Goal: Information Seeking & Learning: Learn about a topic

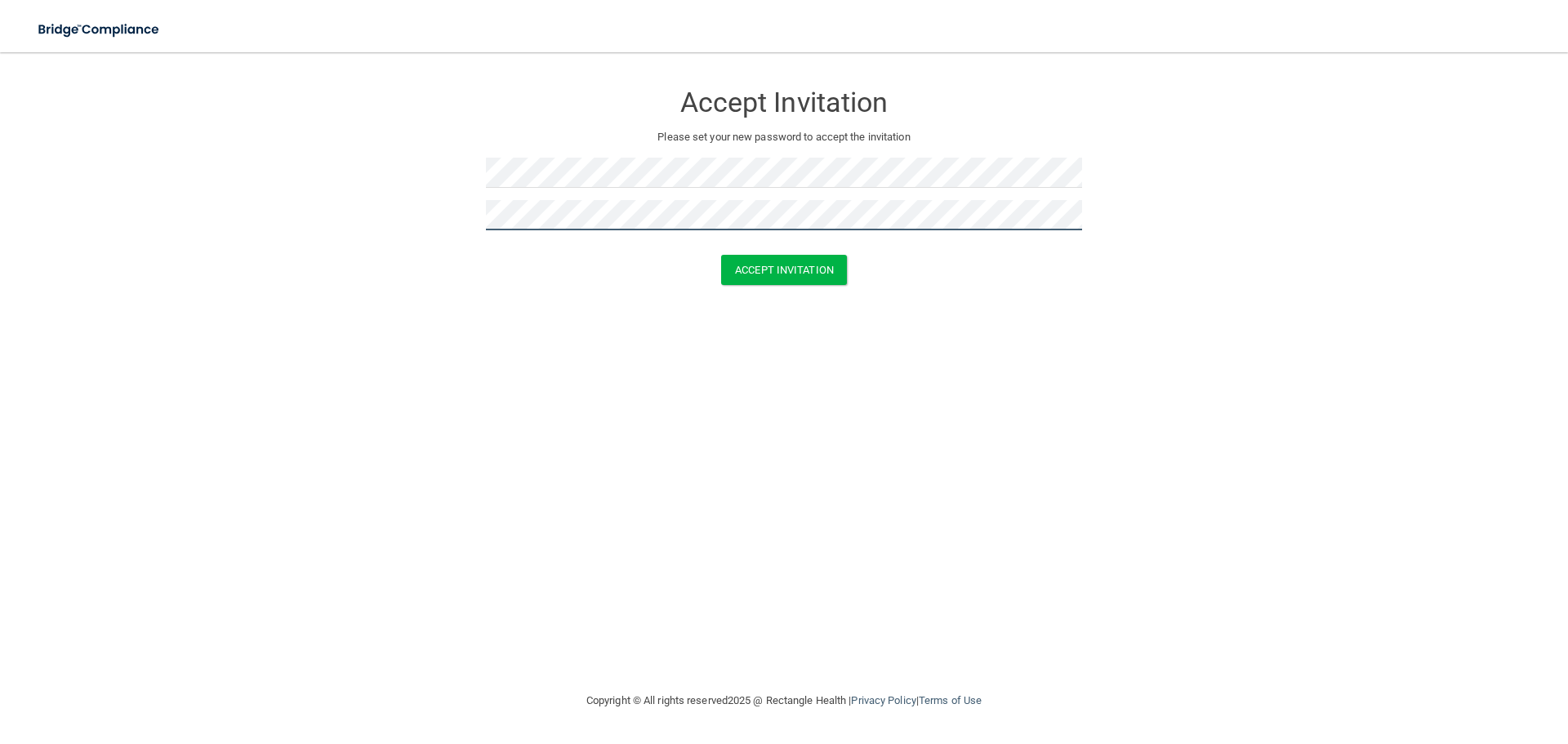
click at [721, 255] on button "Accept Invitation" at bounding box center [784, 270] width 126 height 30
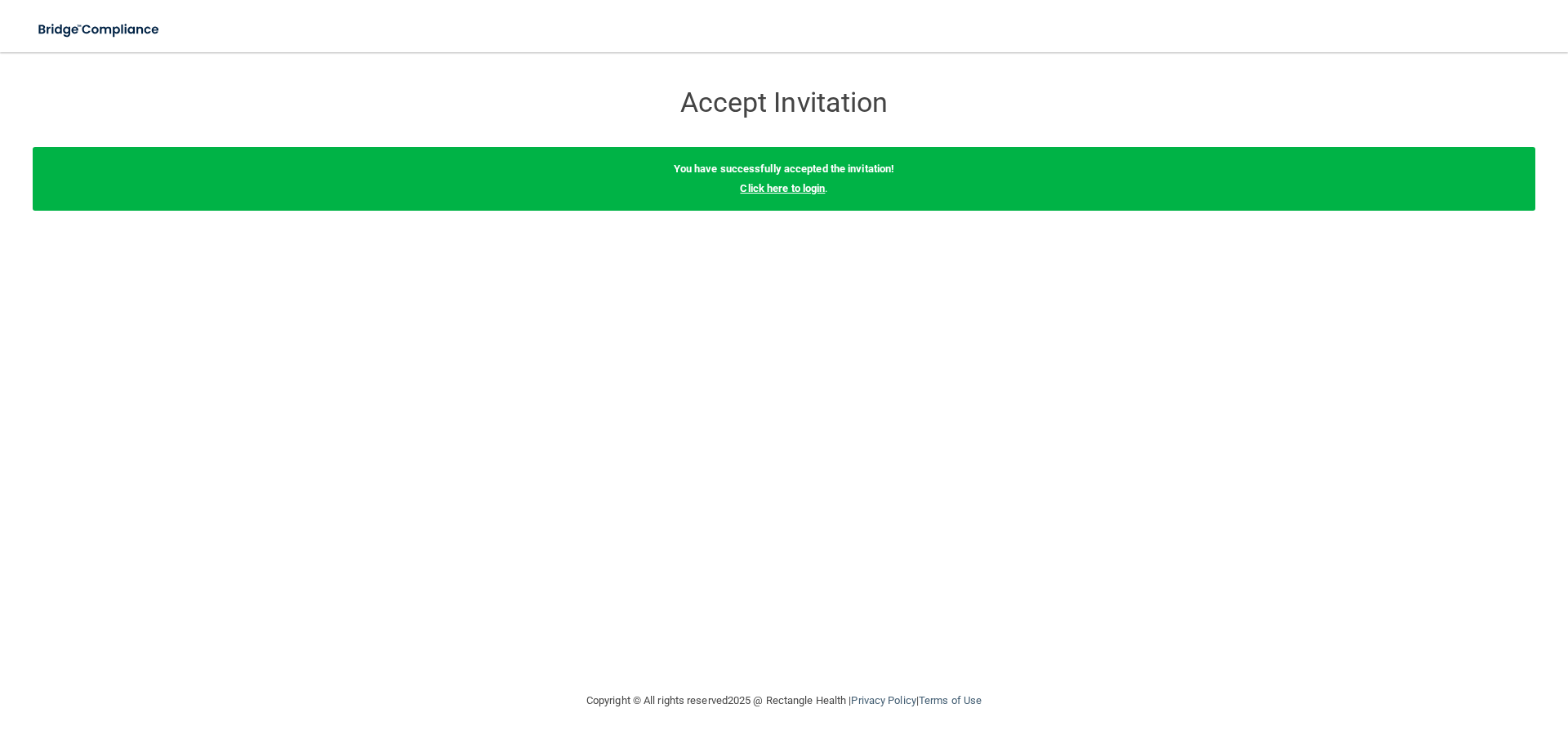
click at [802, 194] on link "Click here to login" at bounding box center [782, 188] width 85 height 12
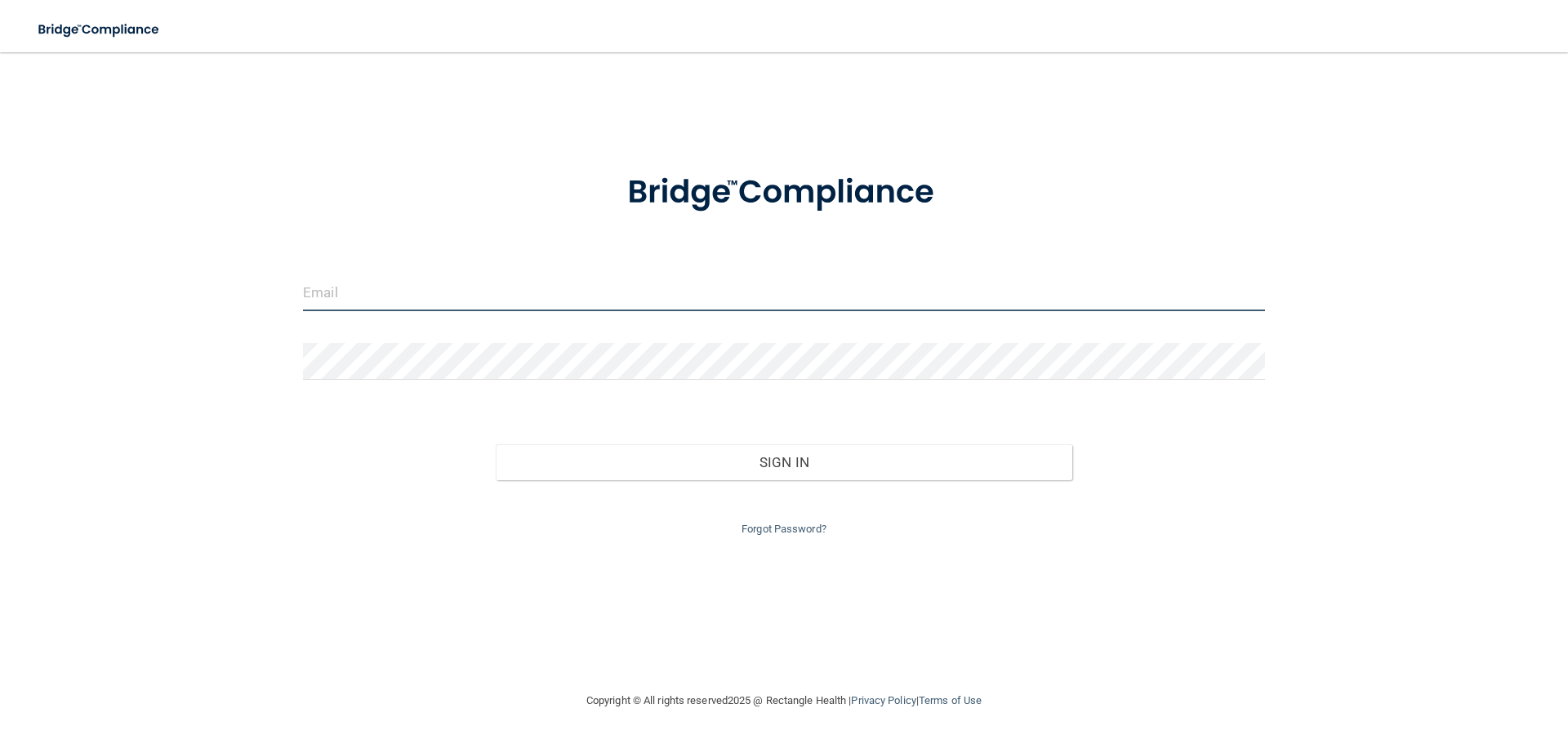
click at [541, 289] on input "email" at bounding box center [784, 293] width 961 height 36
type input "[PERSON_NAME][EMAIL_ADDRESS][DOMAIN_NAME]"
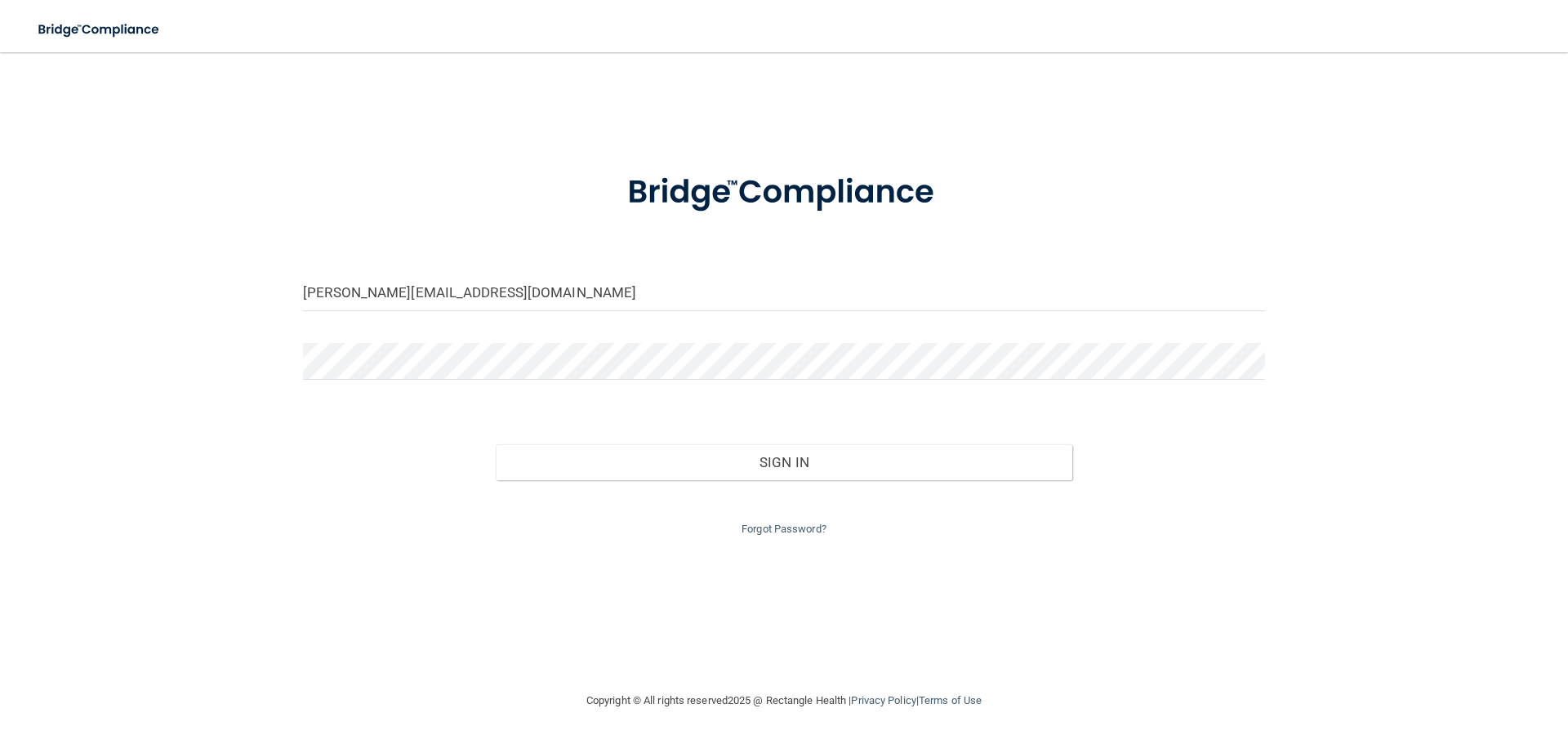
click at [352, 341] on form "[PERSON_NAME][EMAIL_ADDRESS][DOMAIN_NAME] Invalid email/password. You don't hav…" at bounding box center [784, 345] width 961 height 389
click at [495, 444] on button "Sign In" at bounding box center [784, 462] width 577 height 36
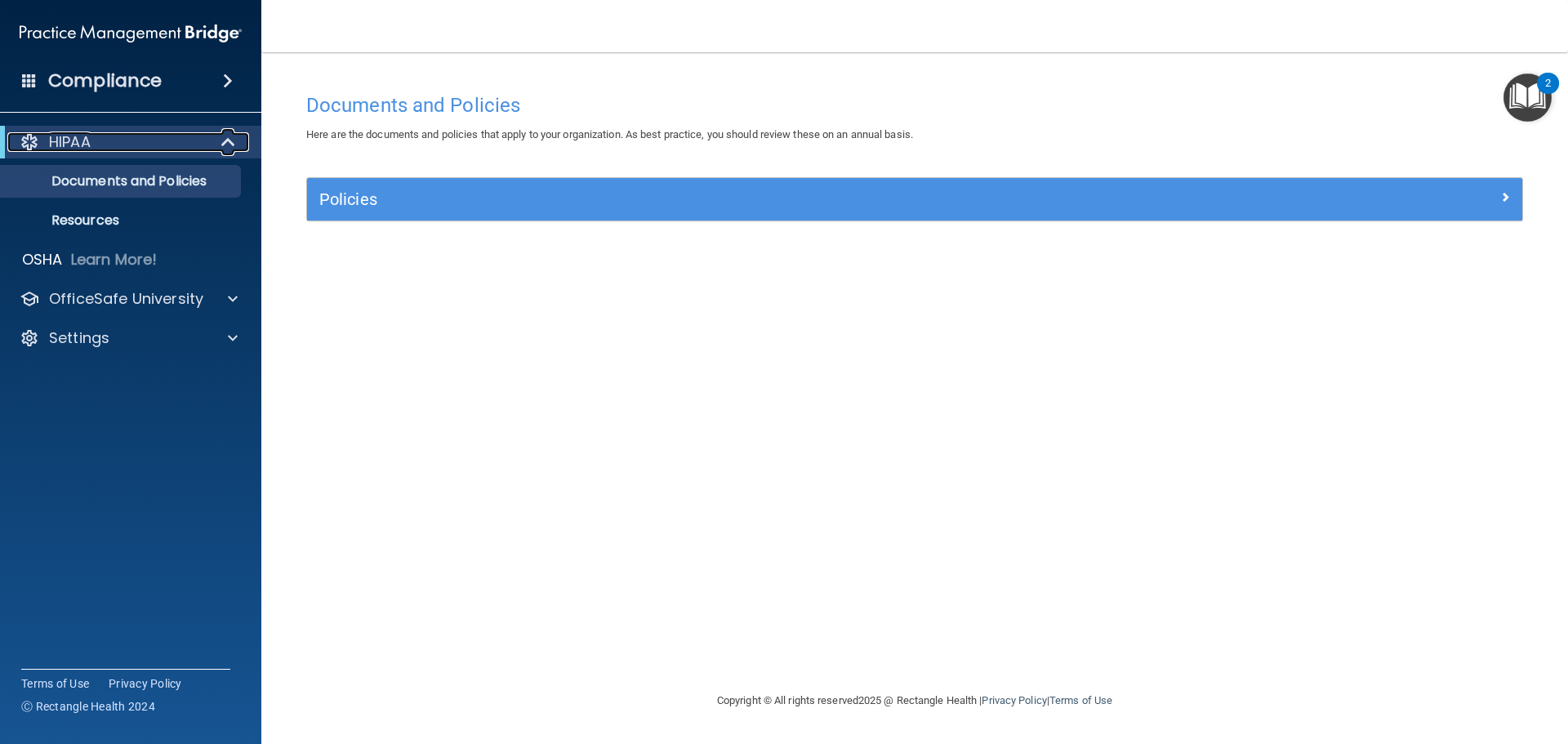
click at [176, 138] on div "HIPAA" at bounding box center [108, 142] width 201 height 20
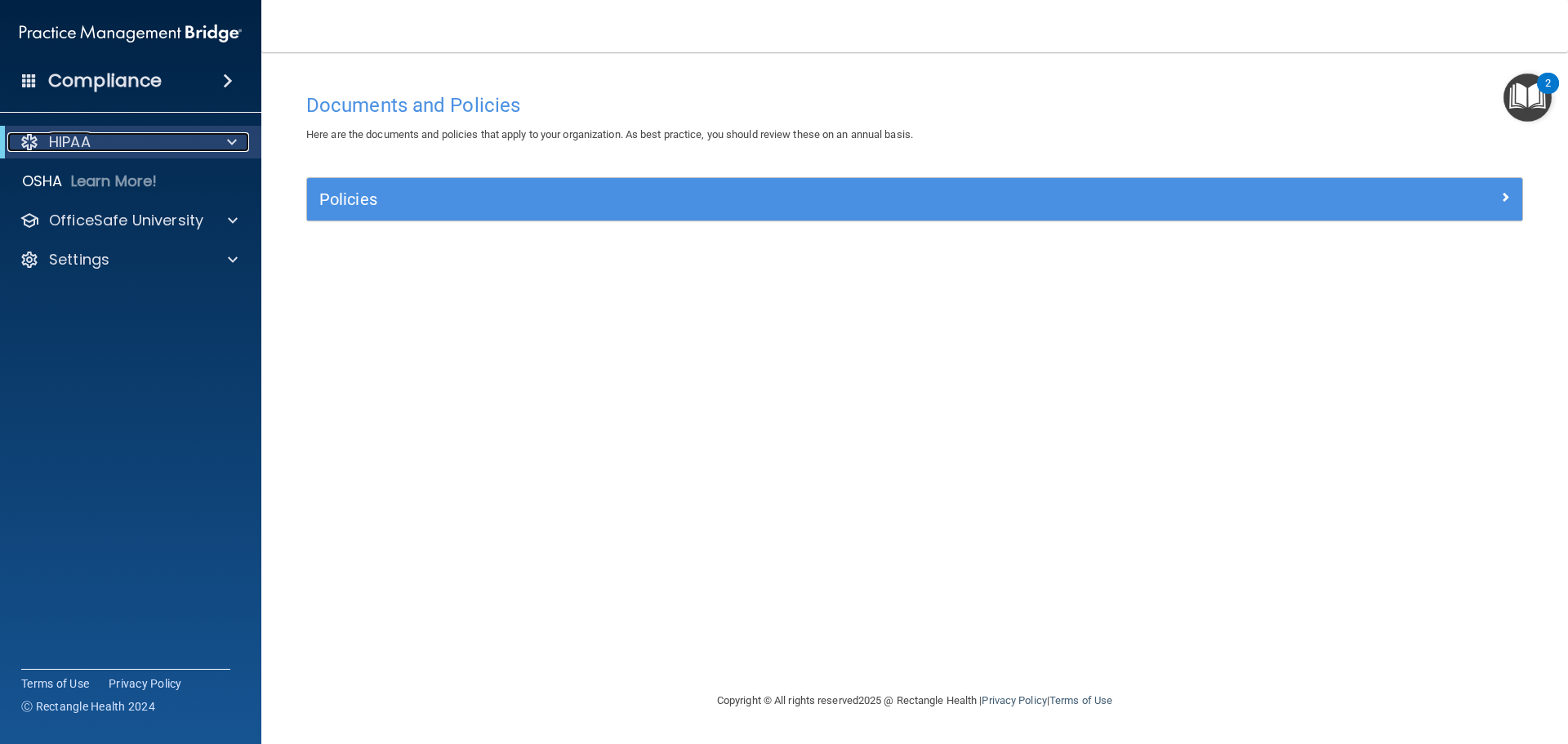
click at [176, 138] on div "HIPAA" at bounding box center [108, 142] width 201 height 20
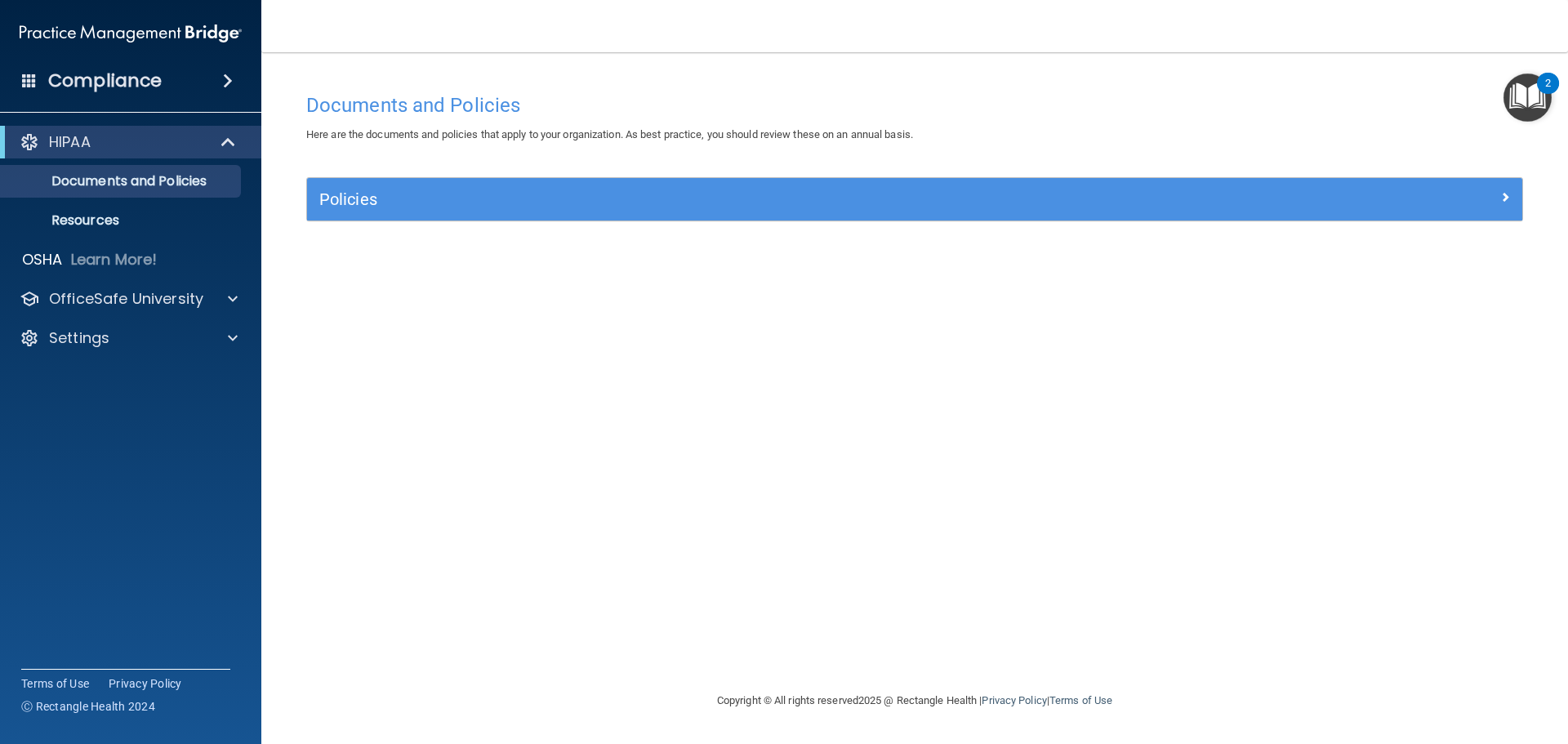
click at [1540, 92] on img "Open Resource Center, 2 new notifications" at bounding box center [1527, 98] width 49 height 49
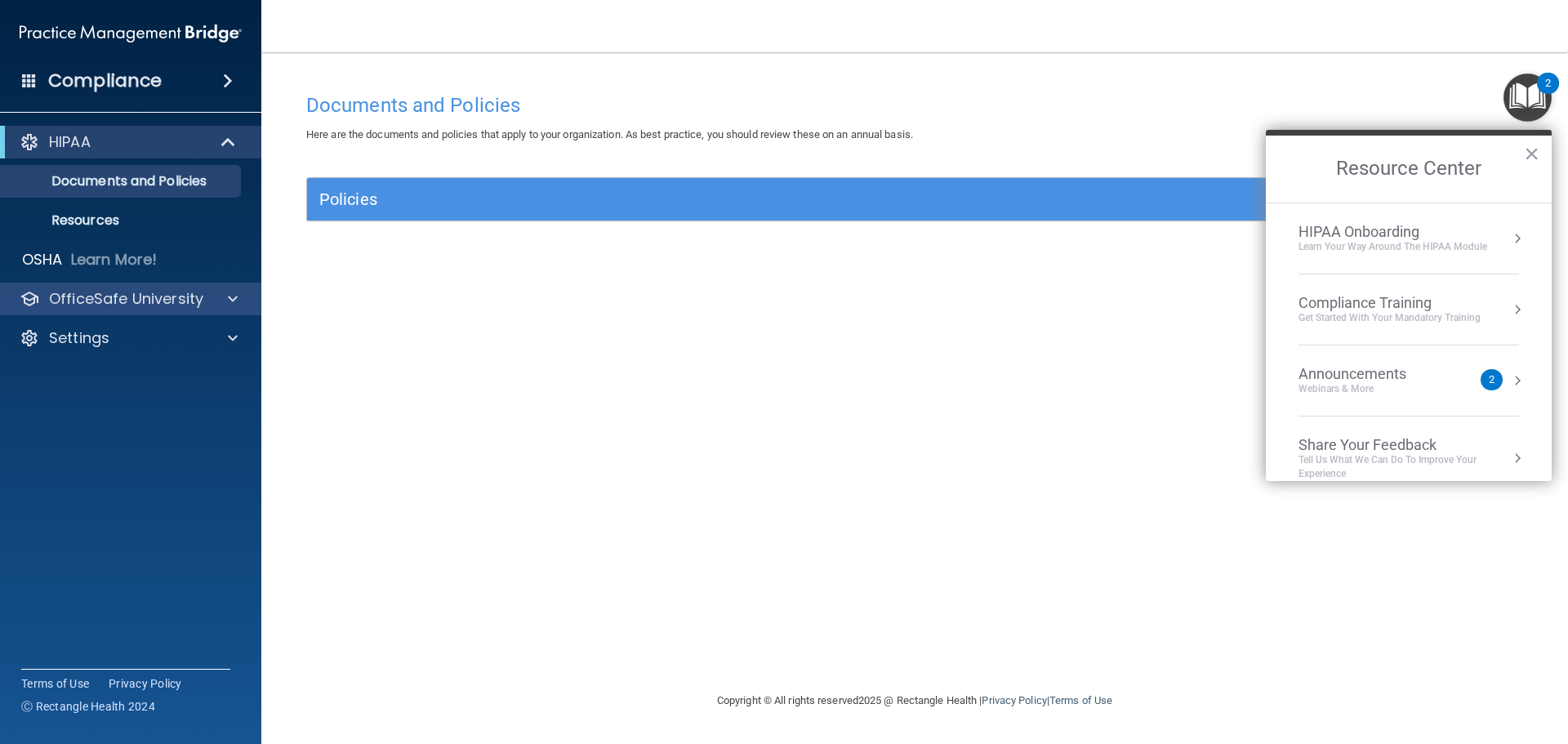
click at [214, 309] on div "OfficeSafe University" at bounding box center [131, 300] width 262 height 33
click at [238, 301] on div at bounding box center [230, 299] width 41 height 20
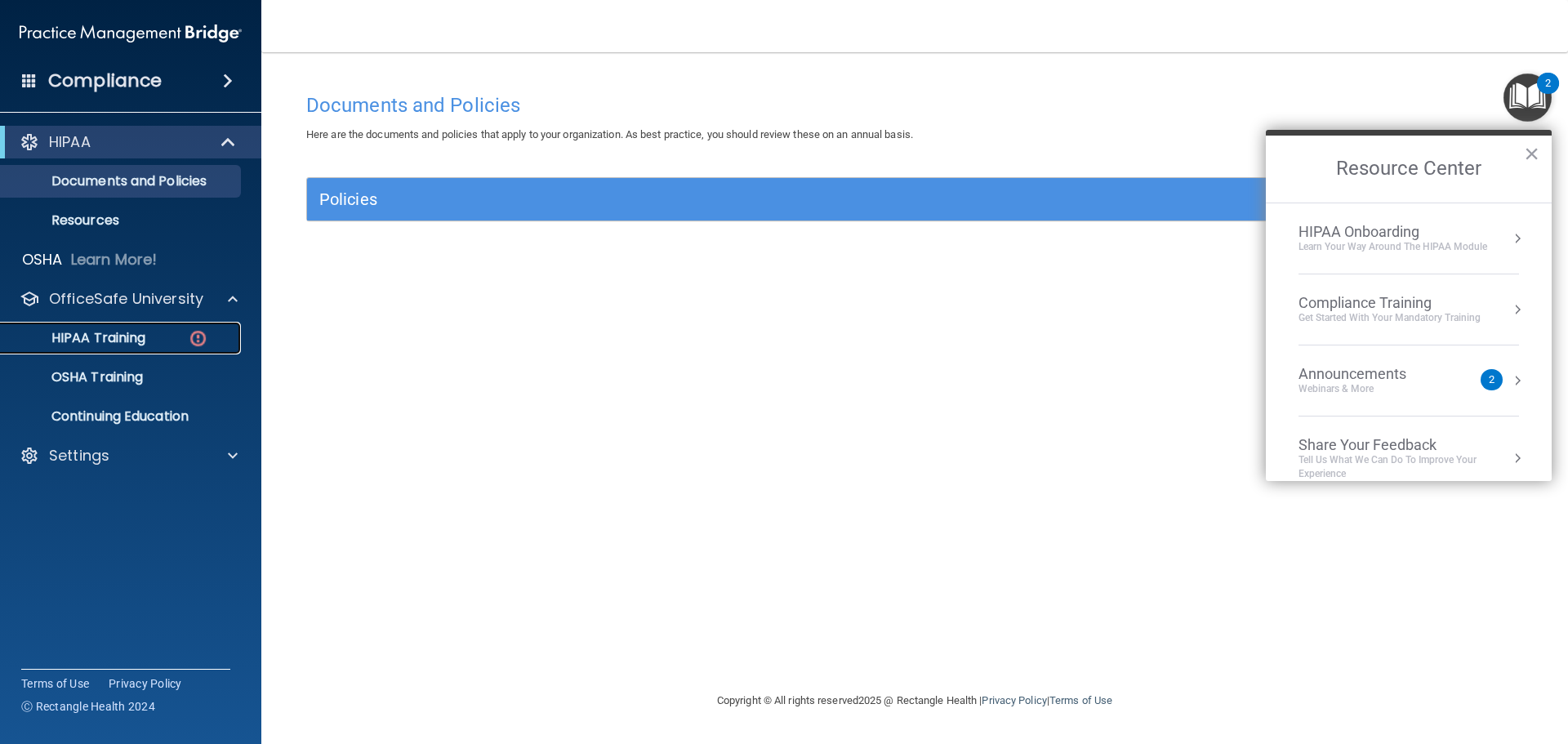
click at [187, 339] on div "HIPAA Training" at bounding box center [121, 338] width 223 height 16
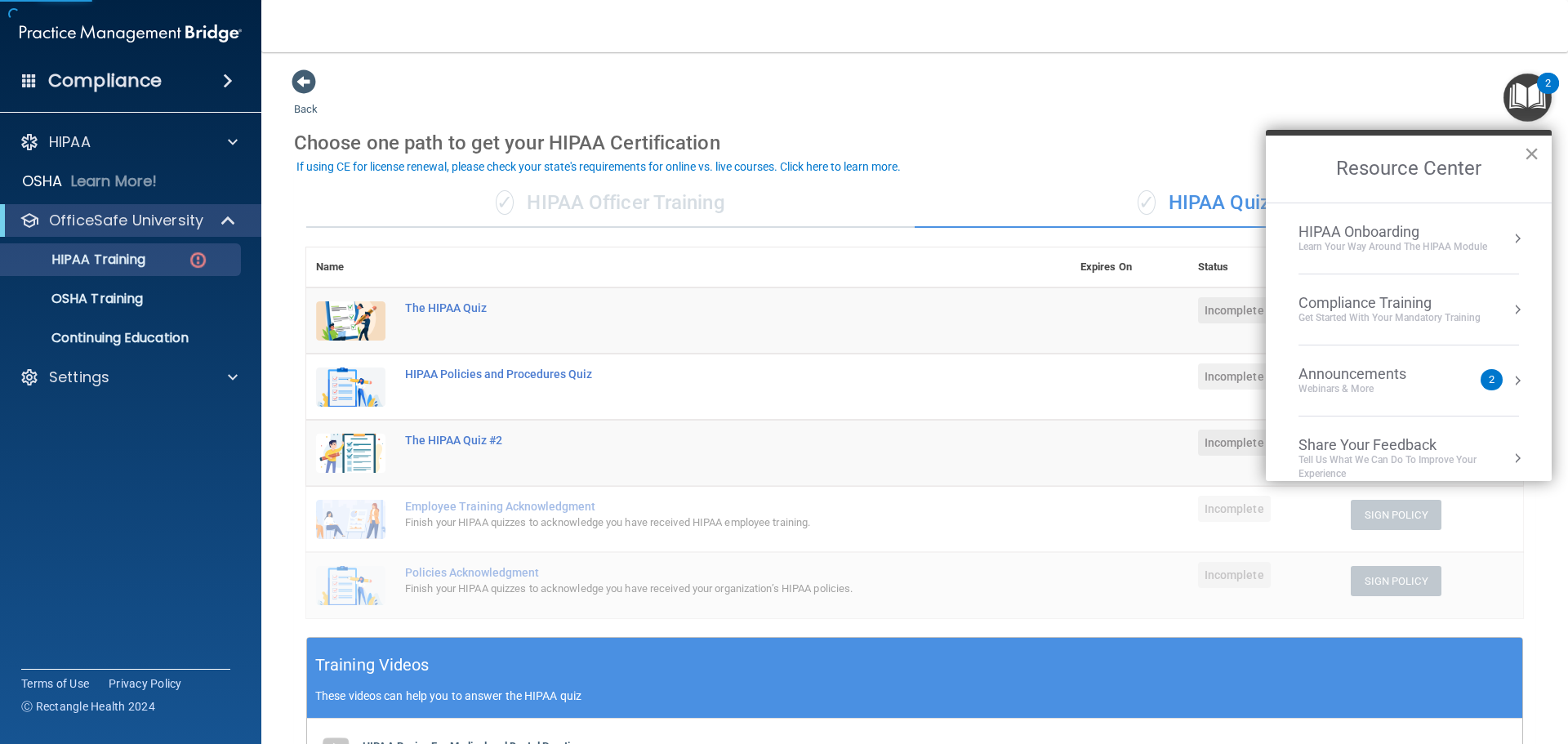
click at [1533, 153] on button "×" at bounding box center [1532, 154] width 16 height 26
